Goal: Transaction & Acquisition: Purchase product/service

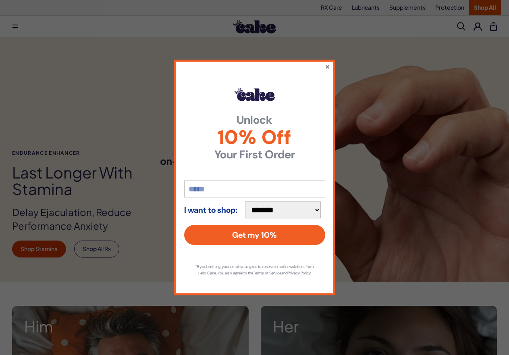
click at [326, 62] on button "×" at bounding box center [327, 67] width 5 height 10
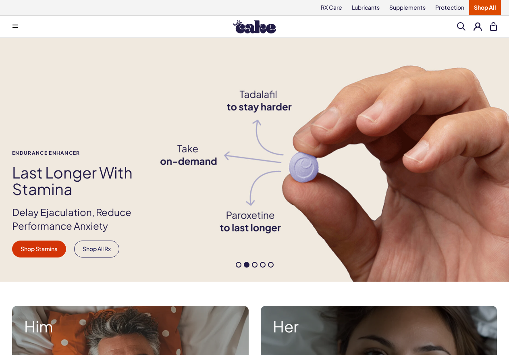
click at [12, 28] on button at bounding box center [15, 27] width 16 height 16
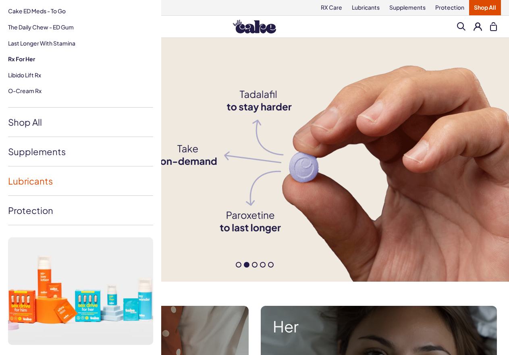
scroll to position [142, 0]
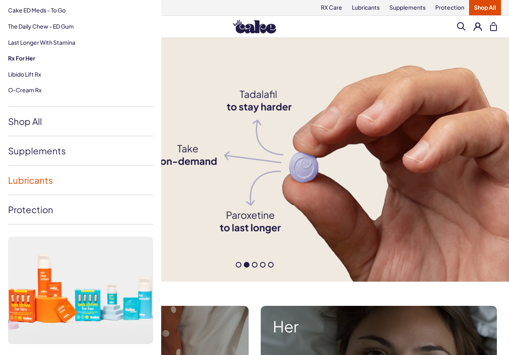
click at [62, 181] on link "Lubricants" at bounding box center [80, 180] width 145 height 29
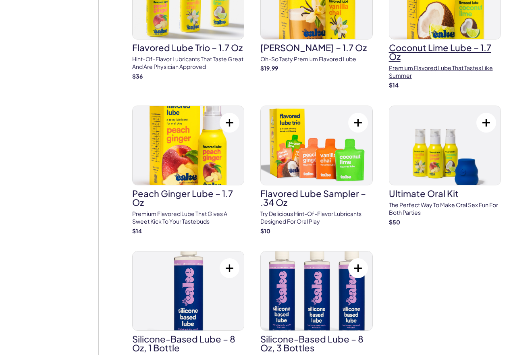
scroll to position [726, 0]
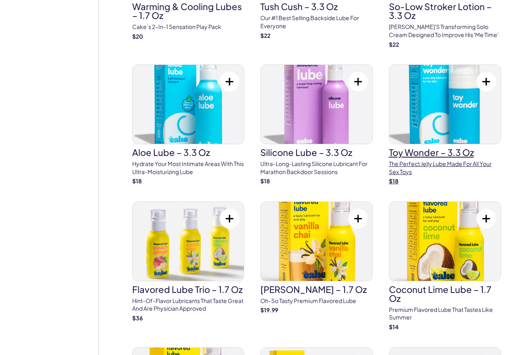
click at [389, 148] on h3 "Toy Wonder – 3.3 oz" at bounding box center [445, 152] width 112 height 9
